Goal: Find specific page/section: Find specific page/section

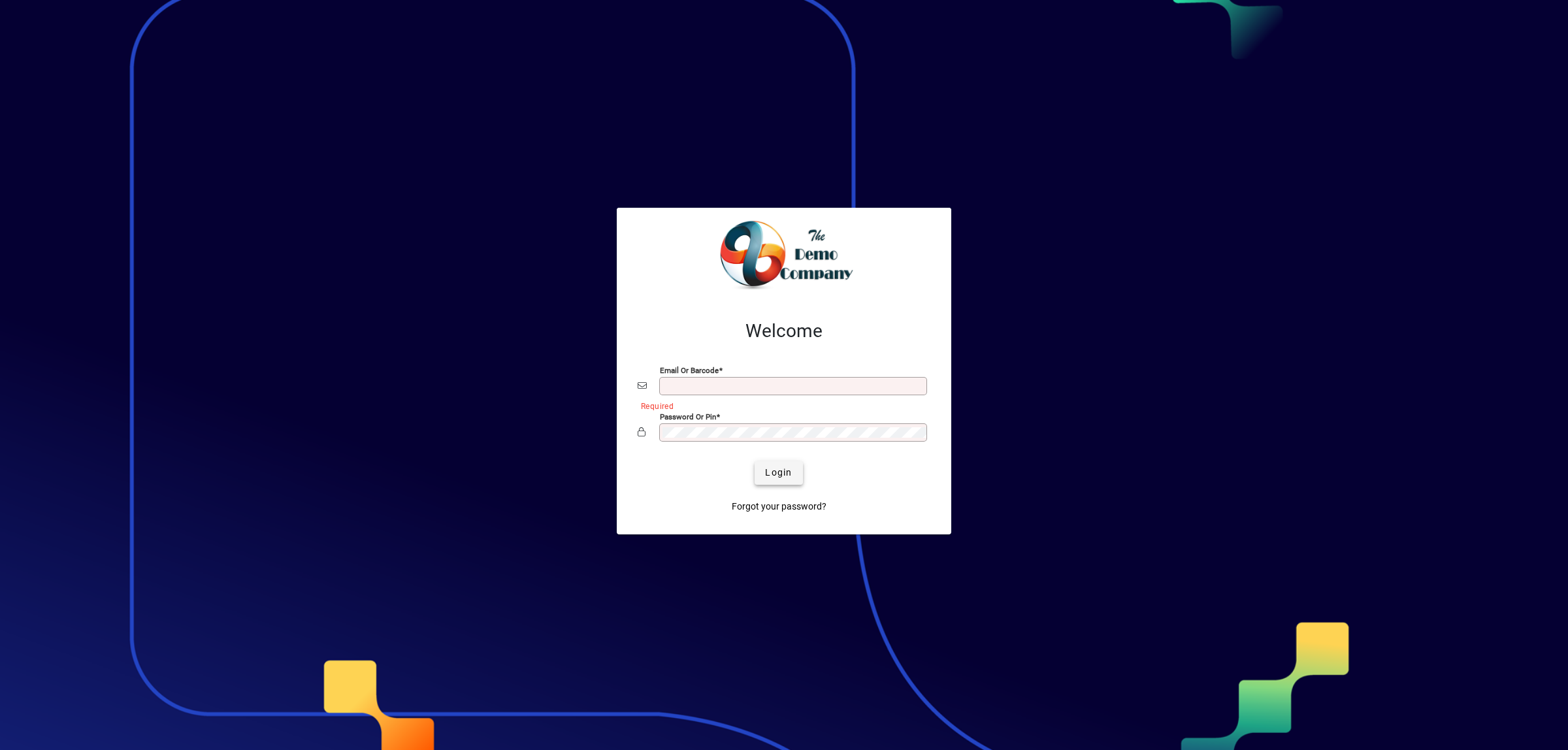
type input "**********"
click at [779, 469] on span "Login" at bounding box center [778, 473] width 27 height 14
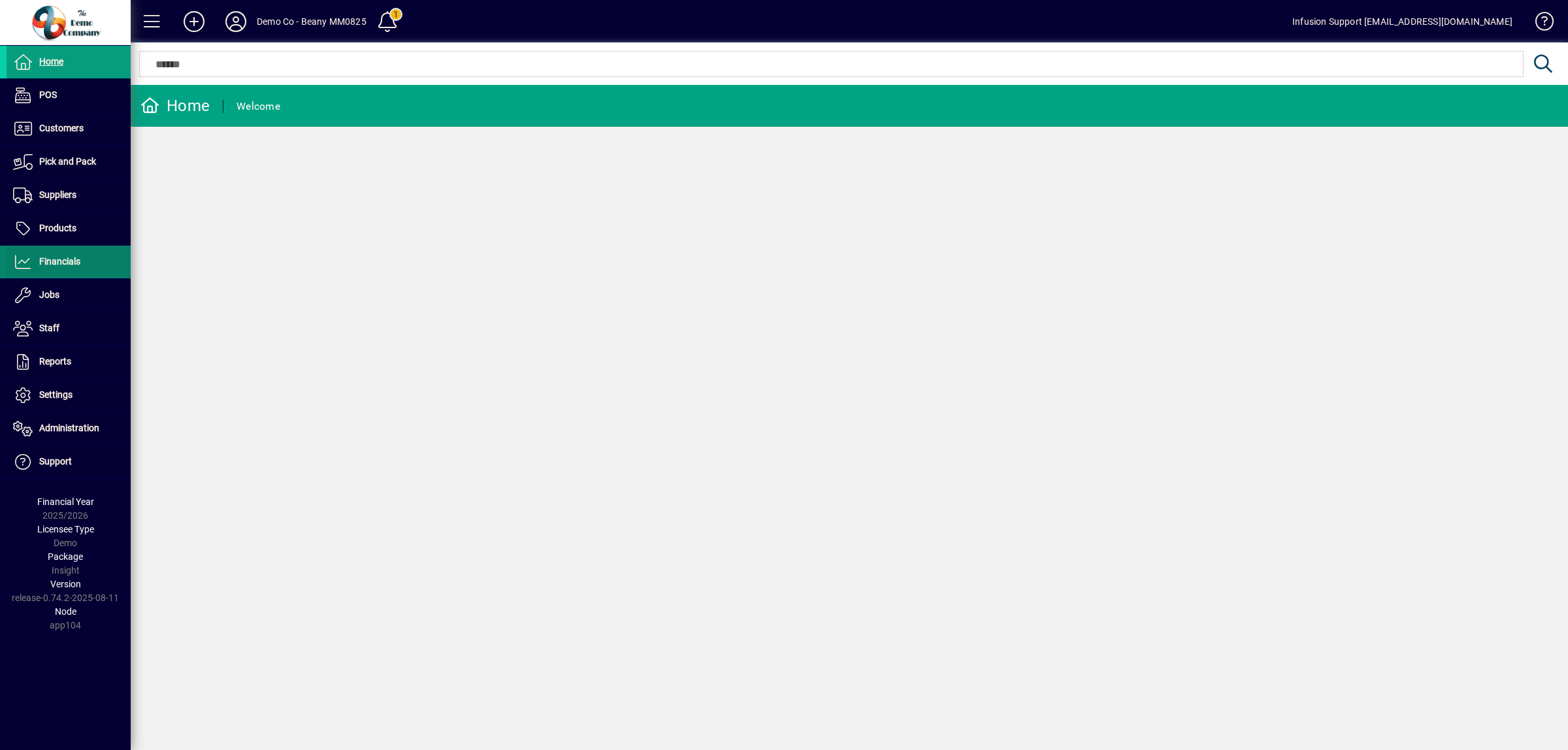
click at [57, 260] on span "Financials" at bounding box center [60, 261] width 41 height 11
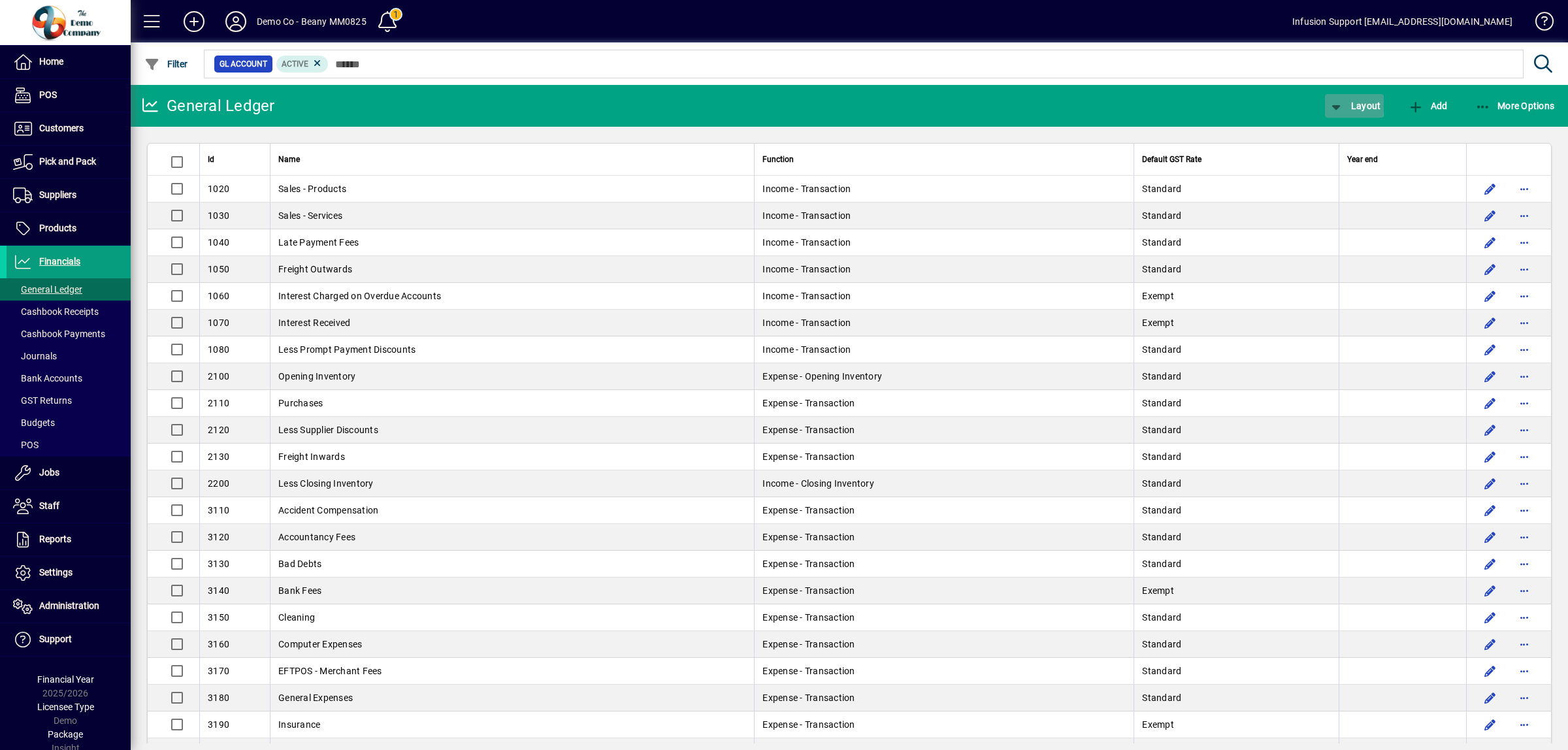
click at [1331, 104] on icon "button" at bounding box center [1336, 107] width 16 height 13
click at [1346, 158] on span "Profit & Loss" at bounding box center [1368, 158] width 84 height 16
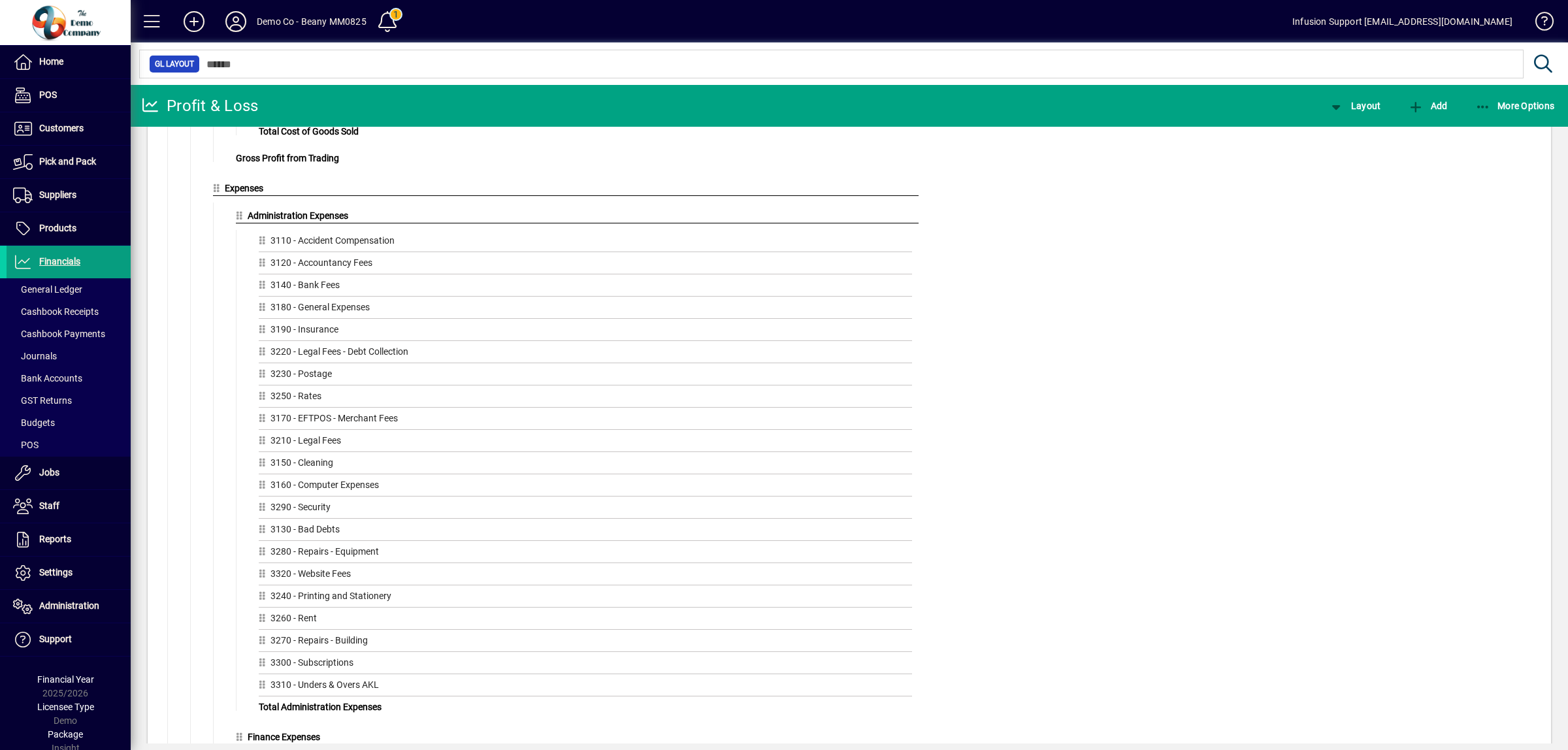
scroll to position [490, 0]
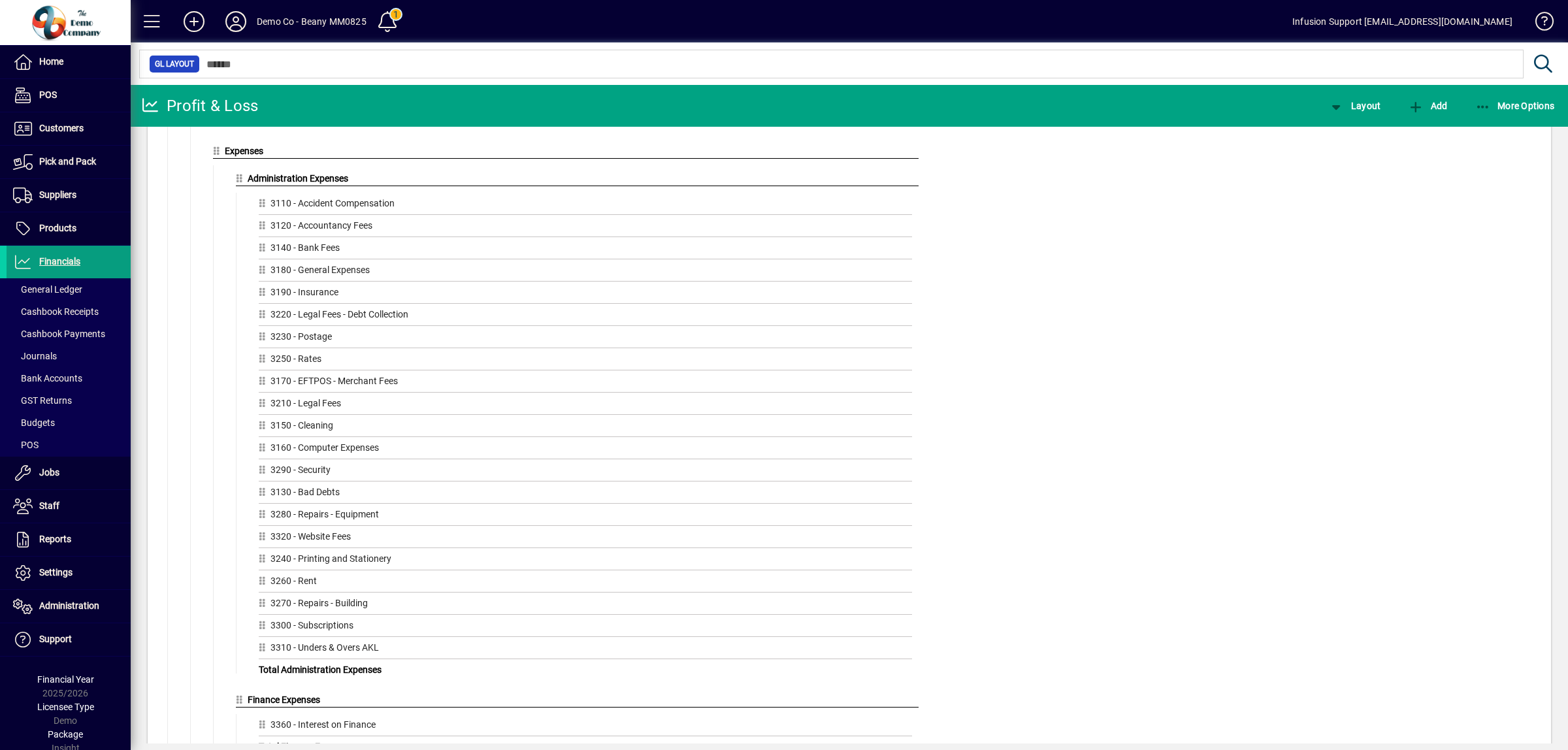
click at [1242, 503] on div "Profit & Loss Drag GL Accounts or GL Groups here Trading Drag GL Accounts or GL…" at bounding box center [855, 691] width 1364 height 2022
click at [56, 62] on span "Home" at bounding box center [51, 61] width 24 height 11
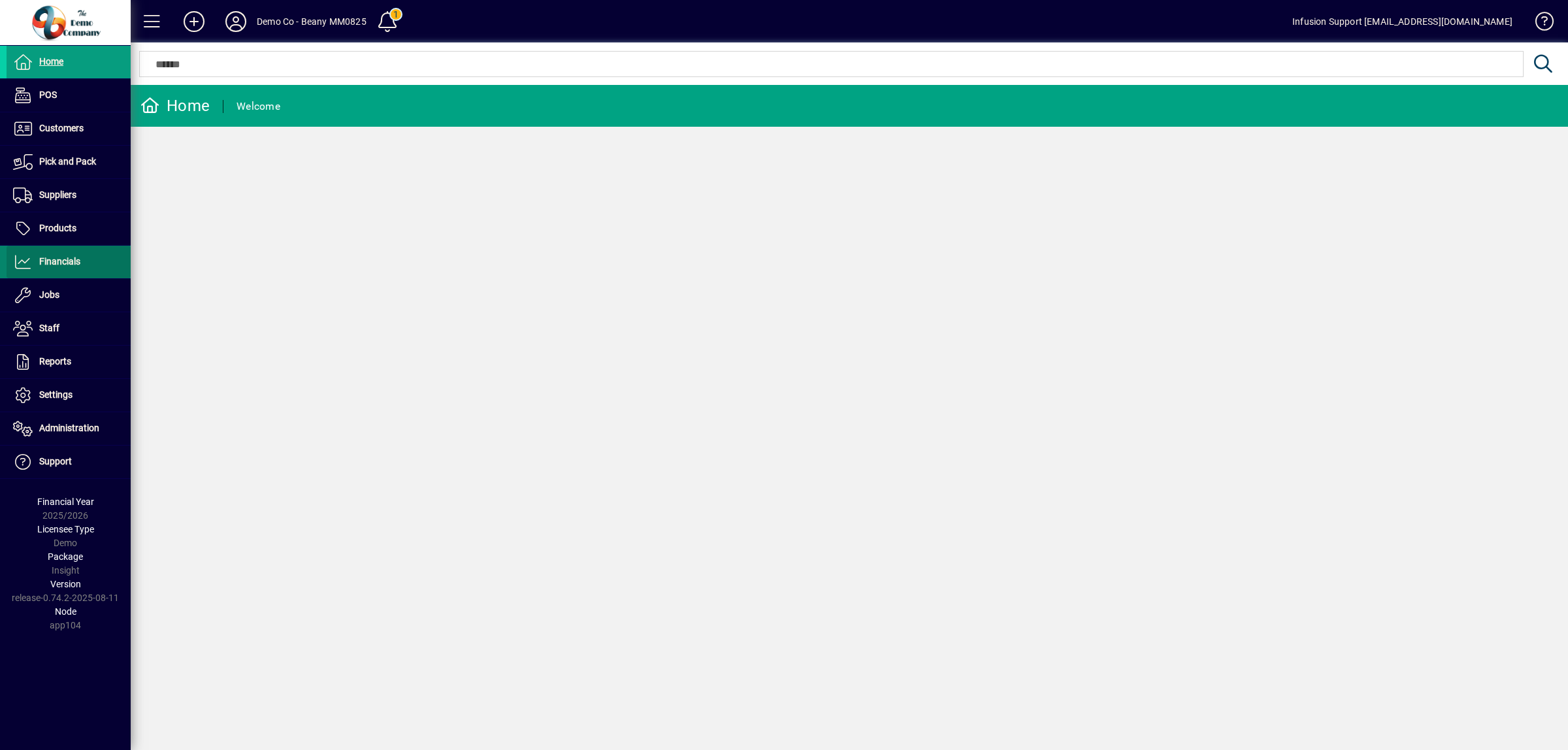
click at [75, 266] on span "Financials" at bounding box center [60, 261] width 41 height 11
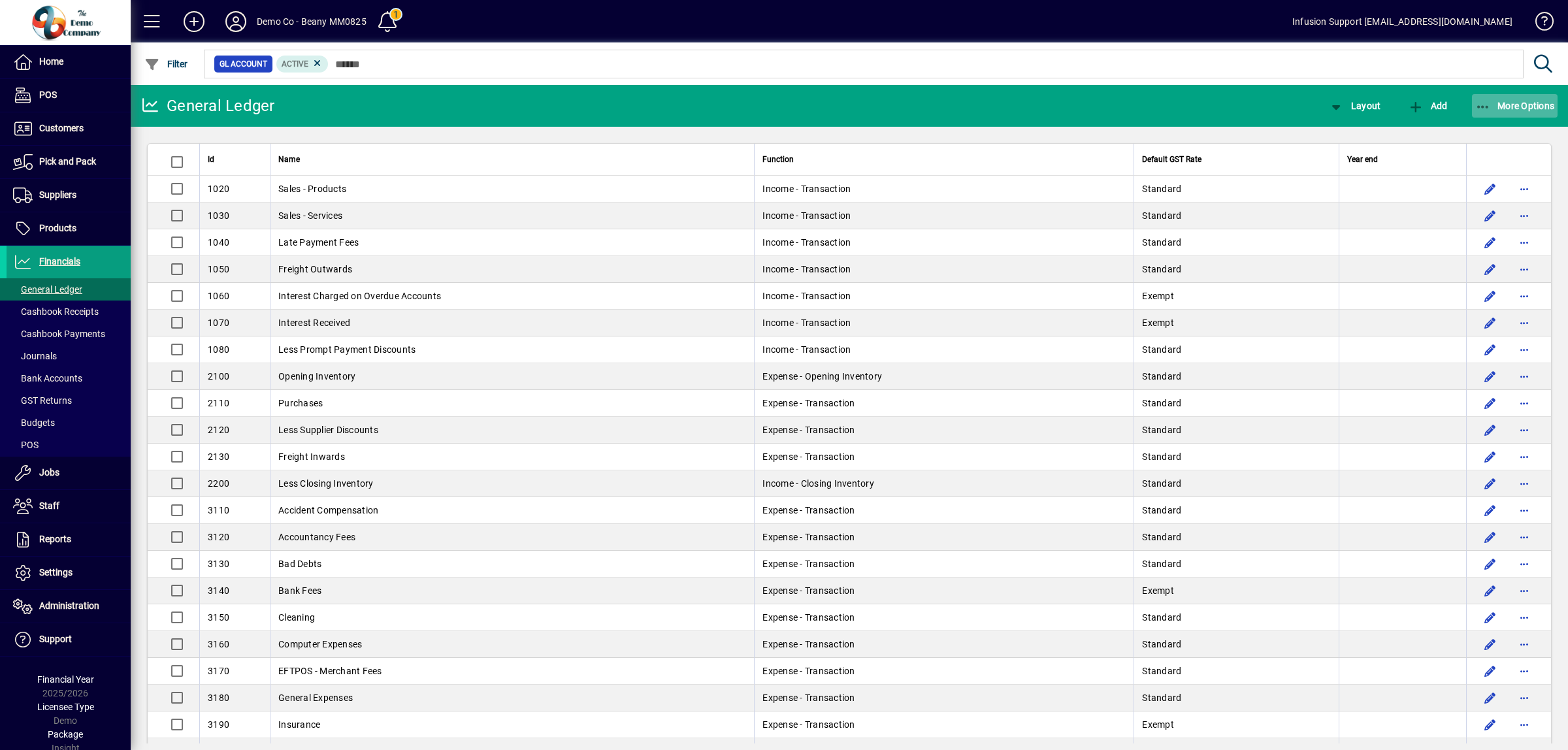
click at [1484, 103] on icon "button" at bounding box center [1483, 107] width 16 height 13
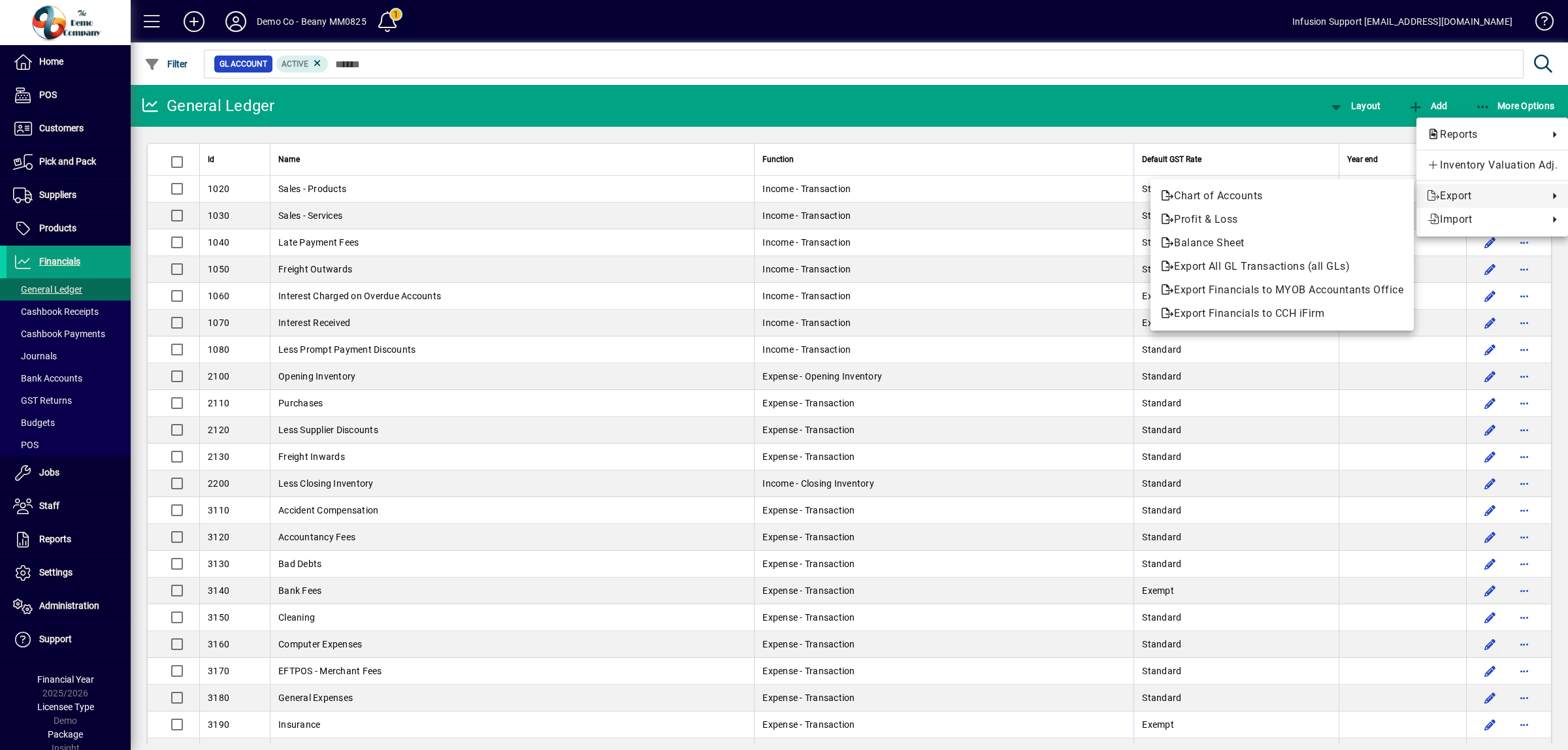
click at [81, 312] on div at bounding box center [784, 375] width 1568 height 750
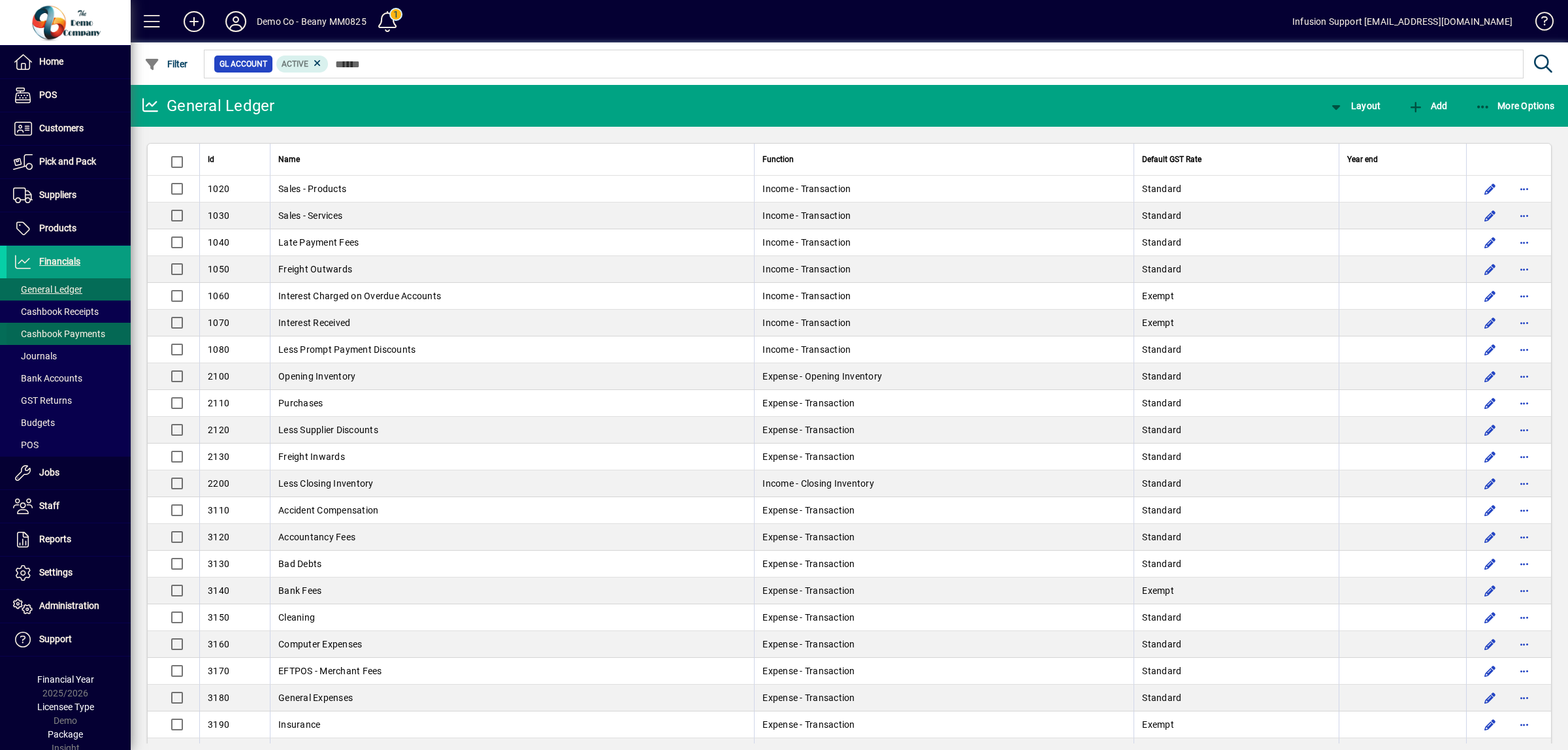
click at [85, 331] on span "Cashbook Payments" at bounding box center [59, 334] width 92 height 11
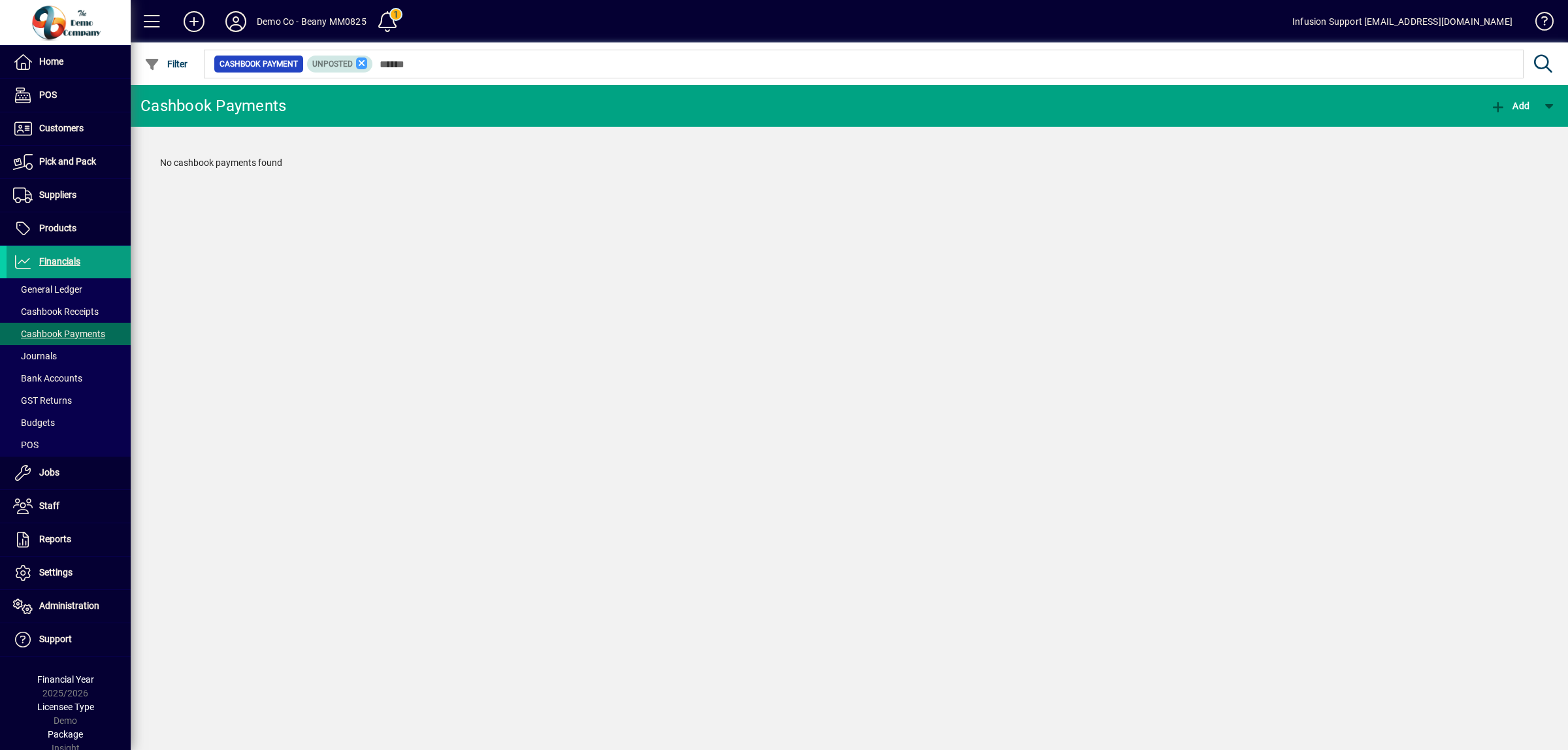
click at [360, 59] on icon at bounding box center [362, 63] width 12 height 12
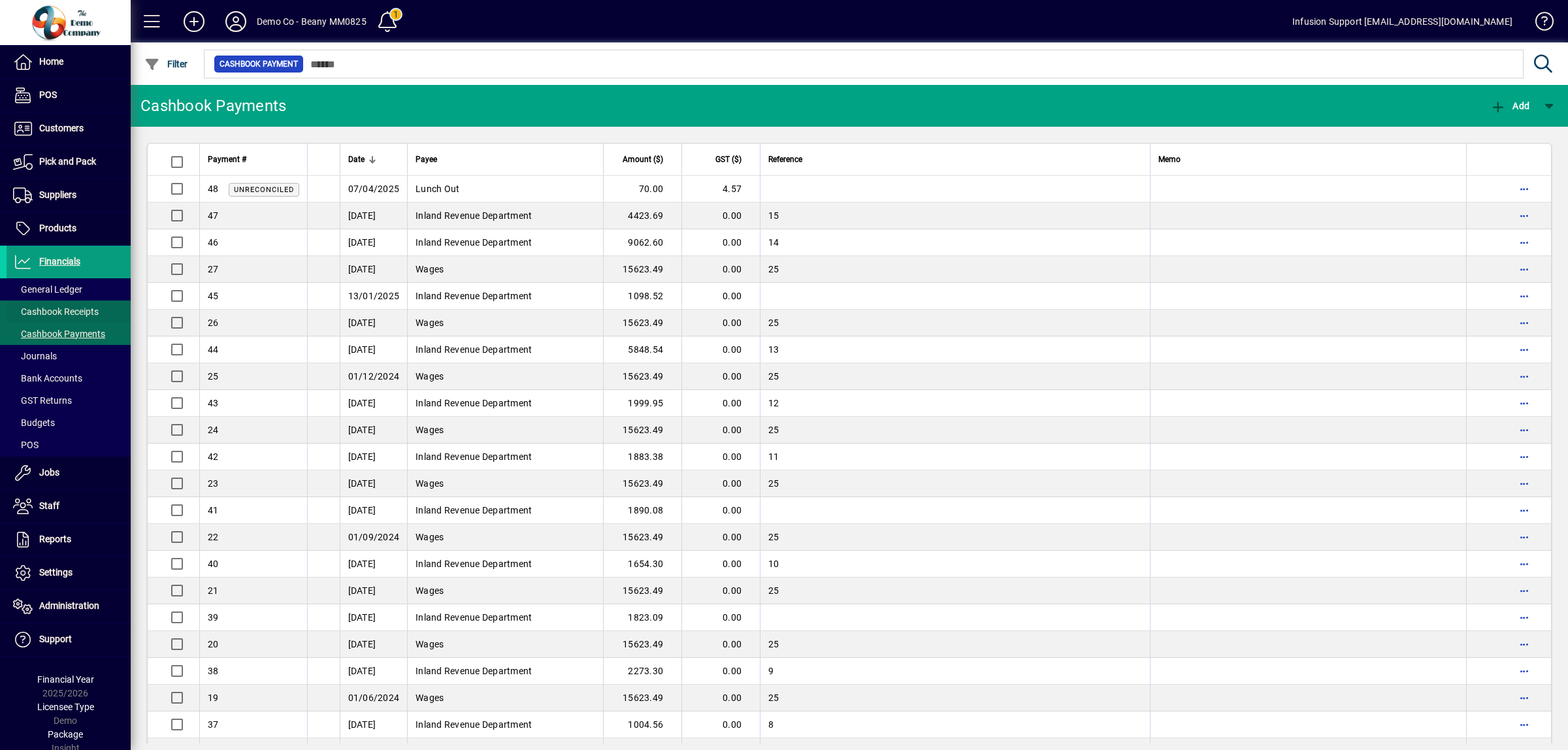
click at [90, 313] on span "Cashbook Receipts" at bounding box center [56, 312] width 86 height 11
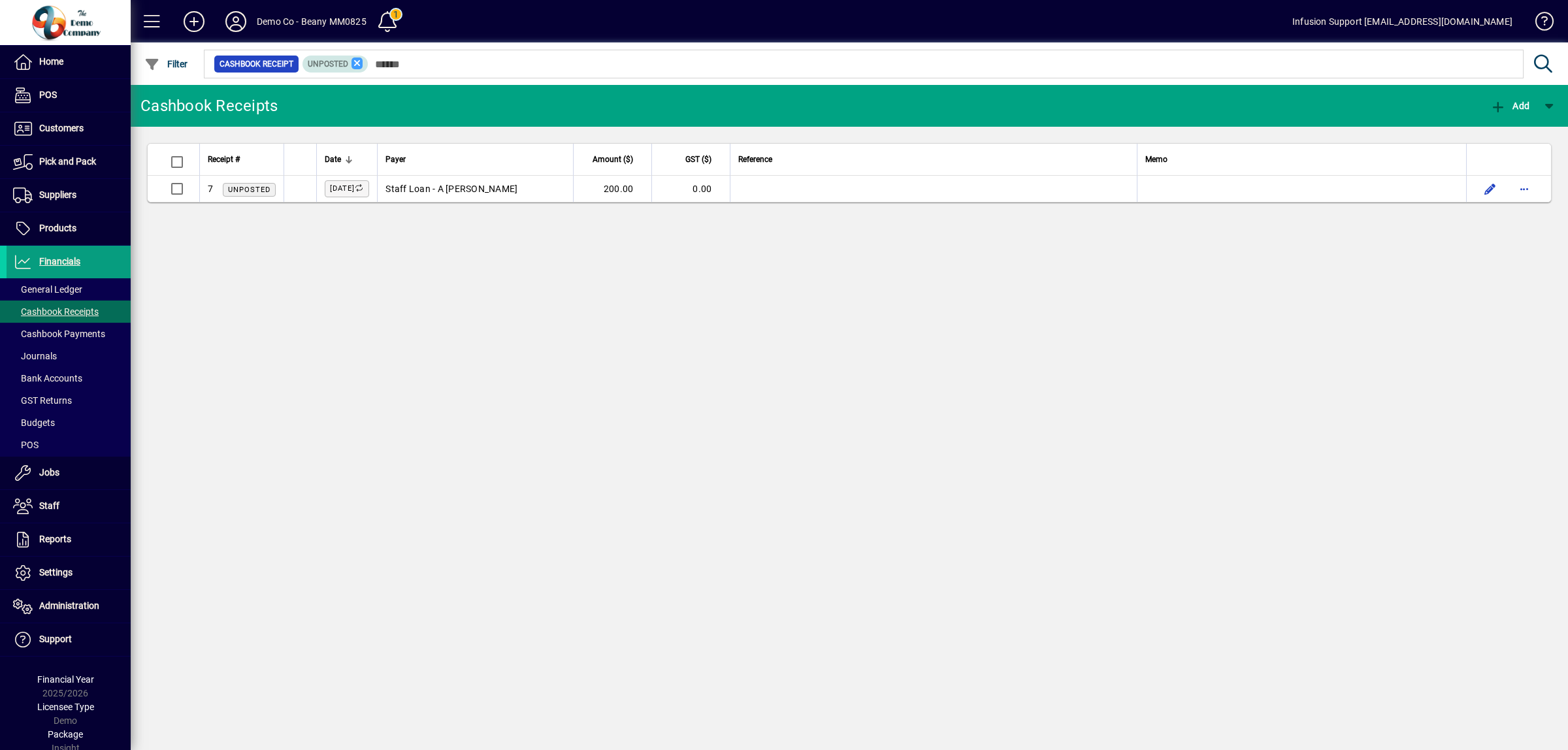
click at [354, 62] on icon at bounding box center [357, 63] width 12 height 12
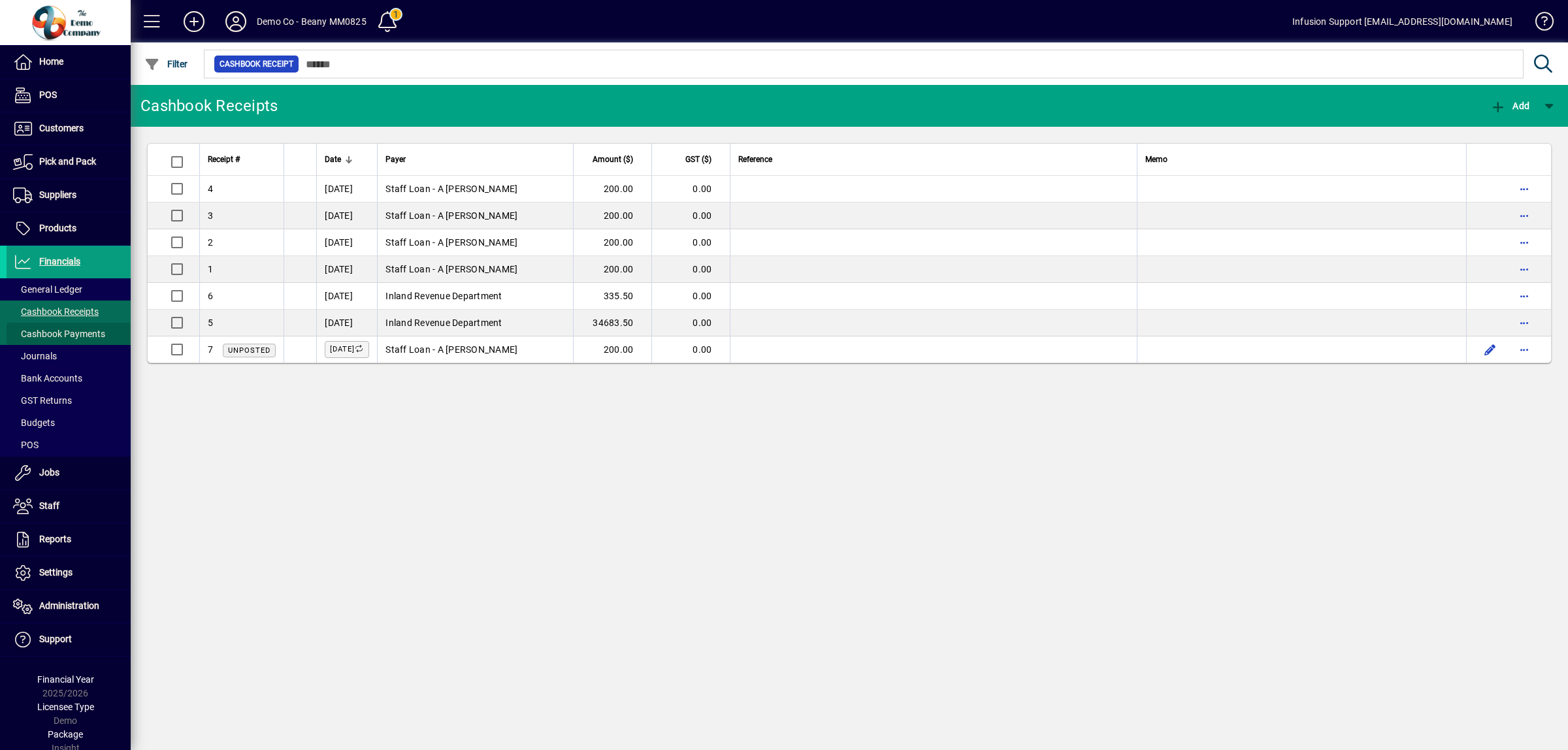
click at [84, 335] on span "Cashbook Payments" at bounding box center [59, 334] width 92 height 11
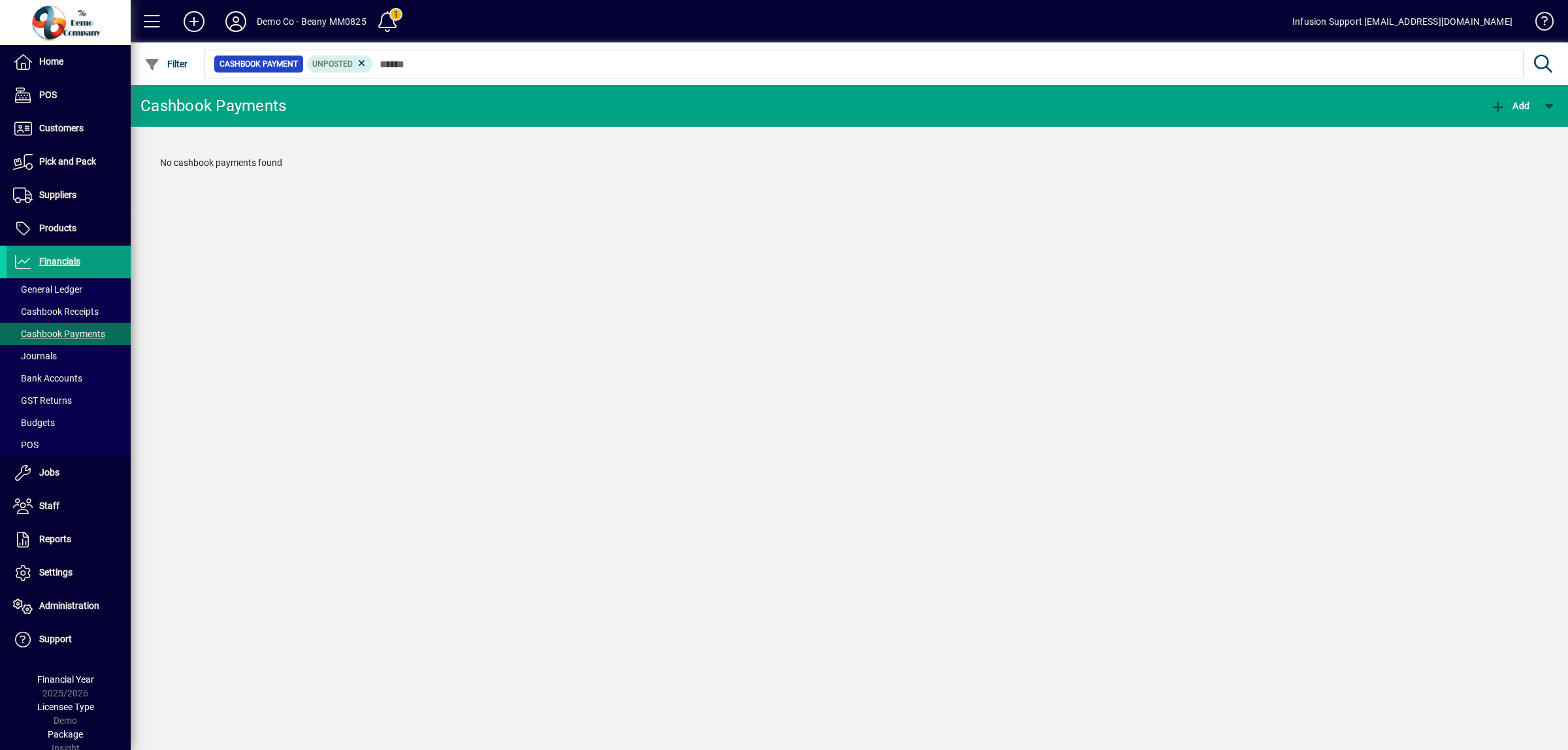
click at [951, 530] on div "Cashbook Payments Add No cashbook payments found" at bounding box center [849, 417] width 1437 height 665
